Goal: Find specific page/section

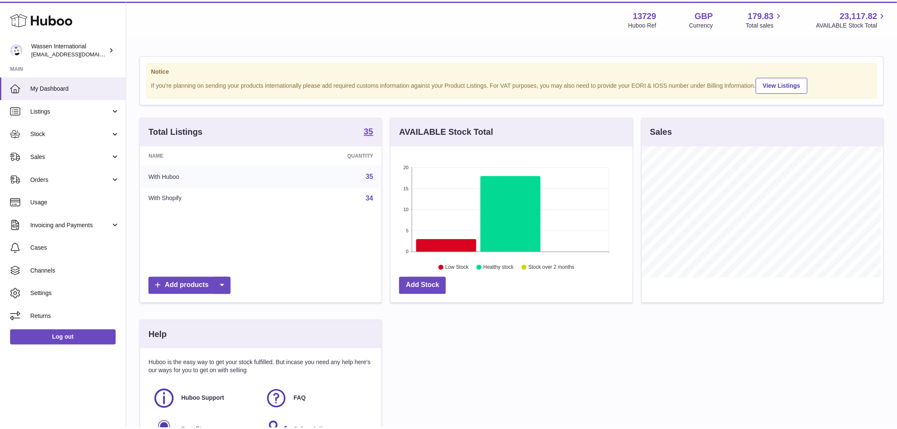
scroll to position [132, 243]
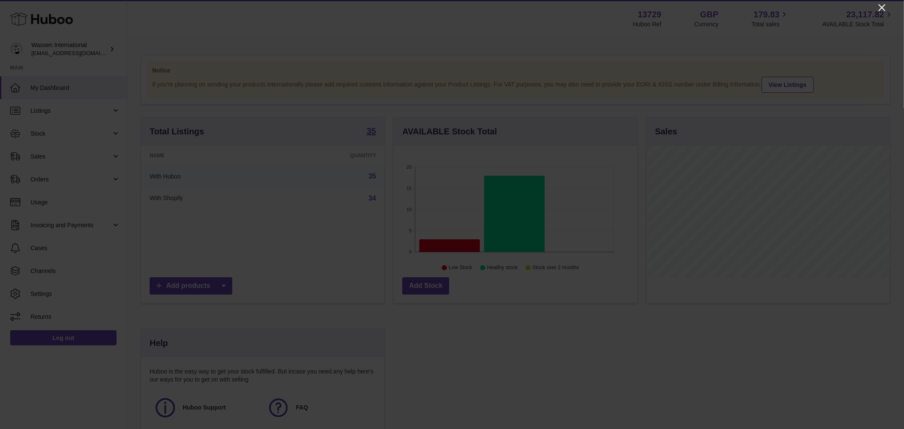
click at [881, 6] on icon "Close" at bounding box center [881, 7] width 7 height 7
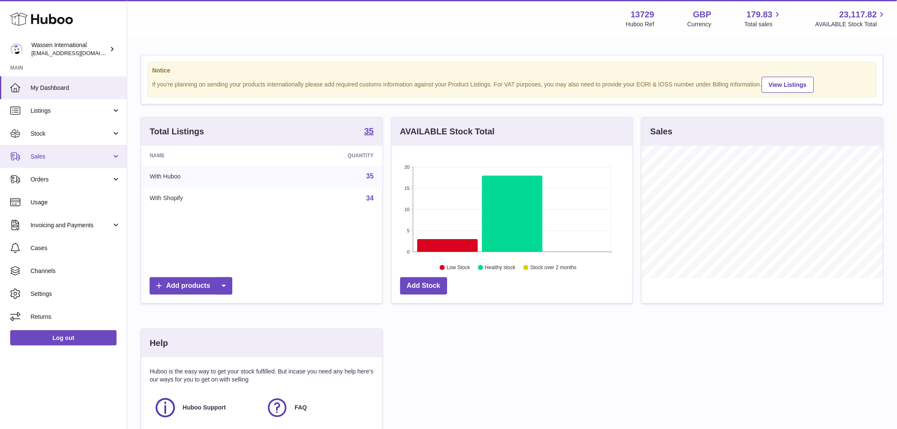
click at [37, 150] on link "Sales" at bounding box center [63, 156] width 127 height 23
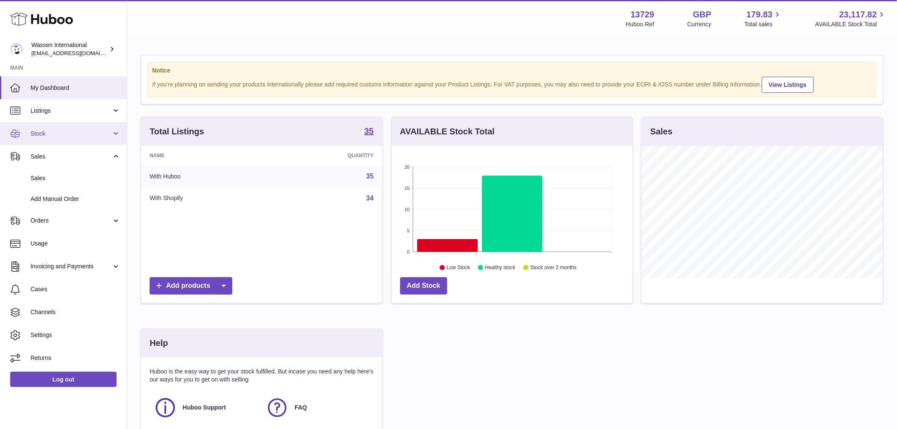
click at [46, 123] on link "Stock" at bounding box center [63, 133] width 127 height 23
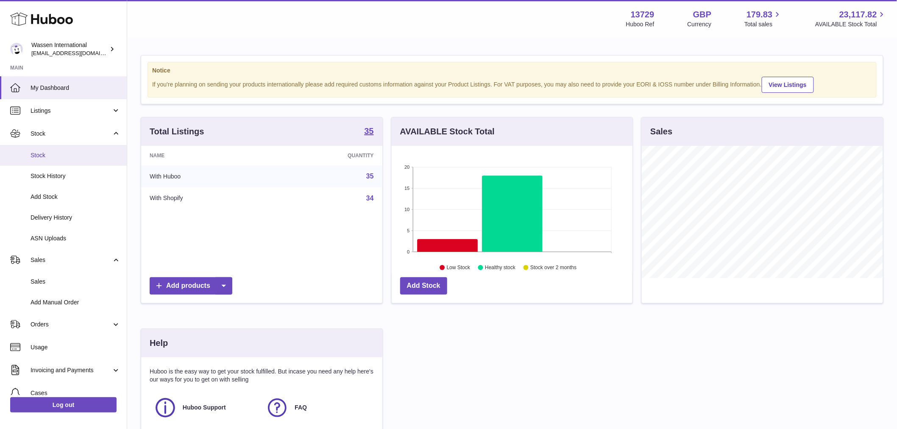
click at [38, 146] on link "Stock" at bounding box center [63, 155] width 127 height 21
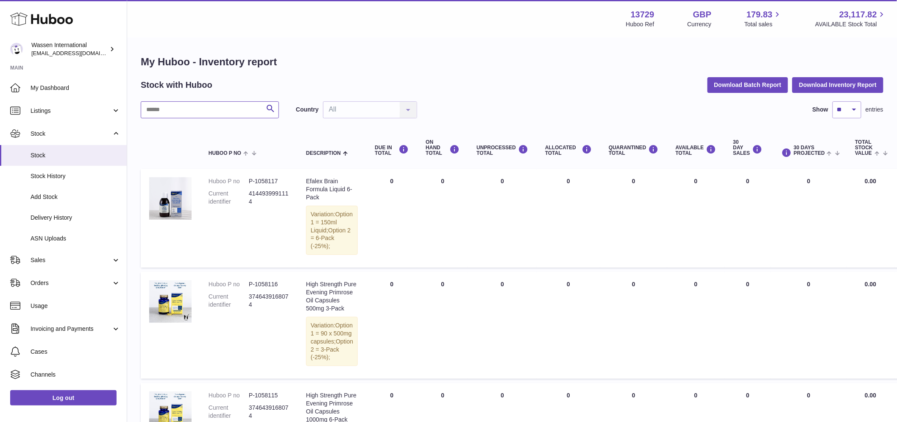
click at [235, 111] on input "text" at bounding box center [210, 109] width 138 height 17
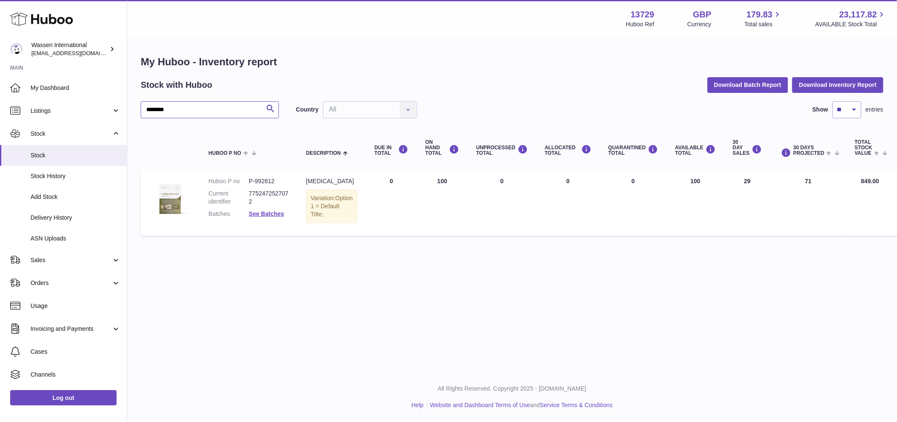
type input "********"
